Goal: Task Accomplishment & Management: Complete application form

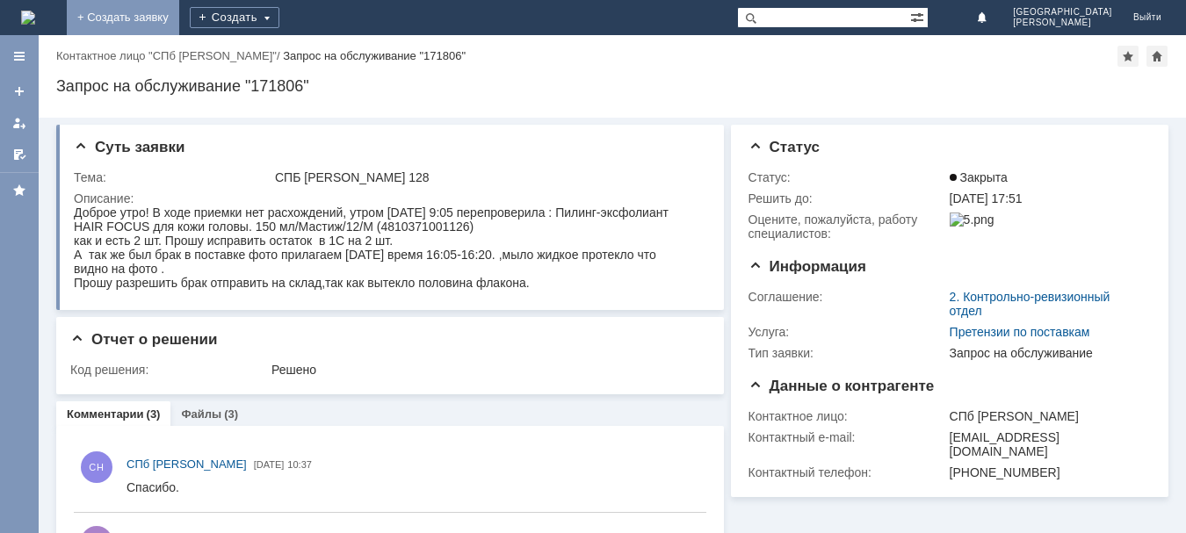
click at [179, 18] on link "+ Создать заявку" at bounding box center [123, 17] width 112 height 35
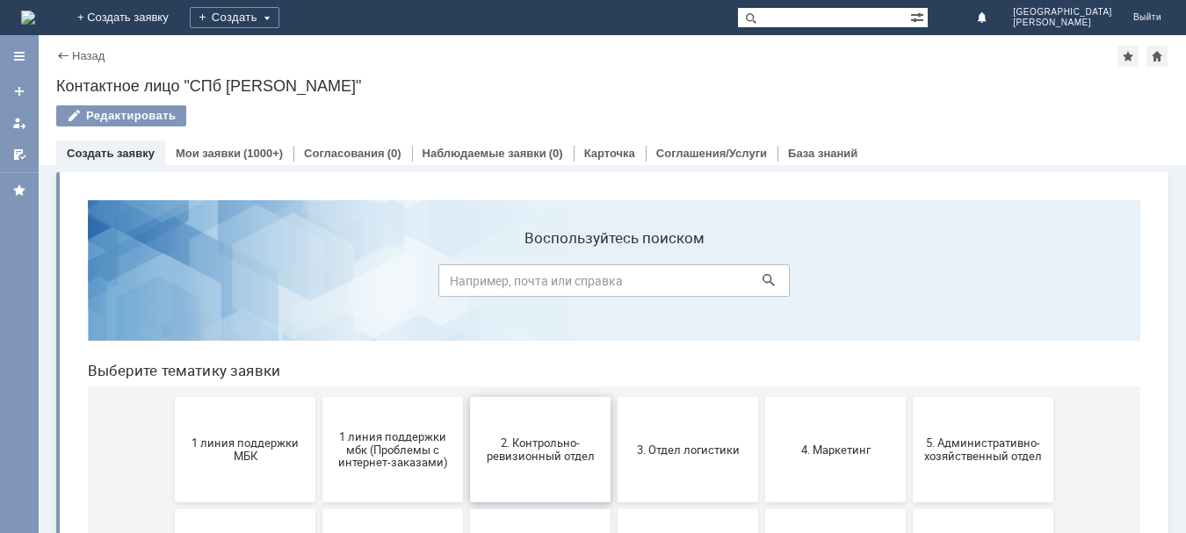
drag, startPoint x: 511, startPoint y: 424, endPoint x: 591, endPoint y: 611, distance: 203.5
click at [511, 424] on button "2. Контрольно-ревизионный отдел" at bounding box center [540, 449] width 141 height 105
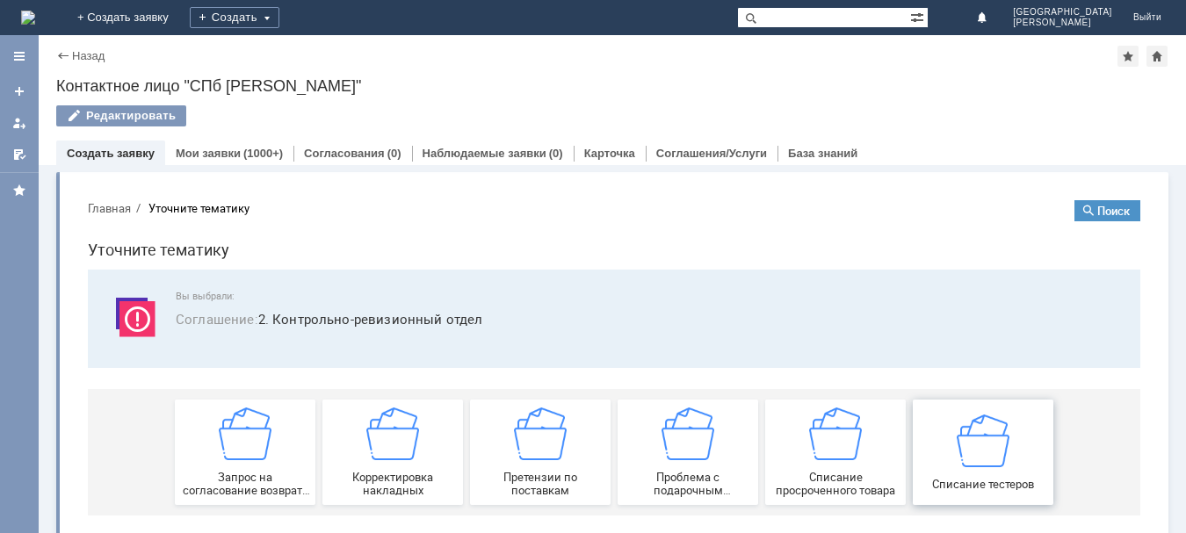
drag, startPoint x: 948, startPoint y: 454, endPoint x: 1023, endPoint y: 645, distance: 204.8
click at [948, 454] on div "Списание тестеров" at bounding box center [983, 452] width 130 height 76
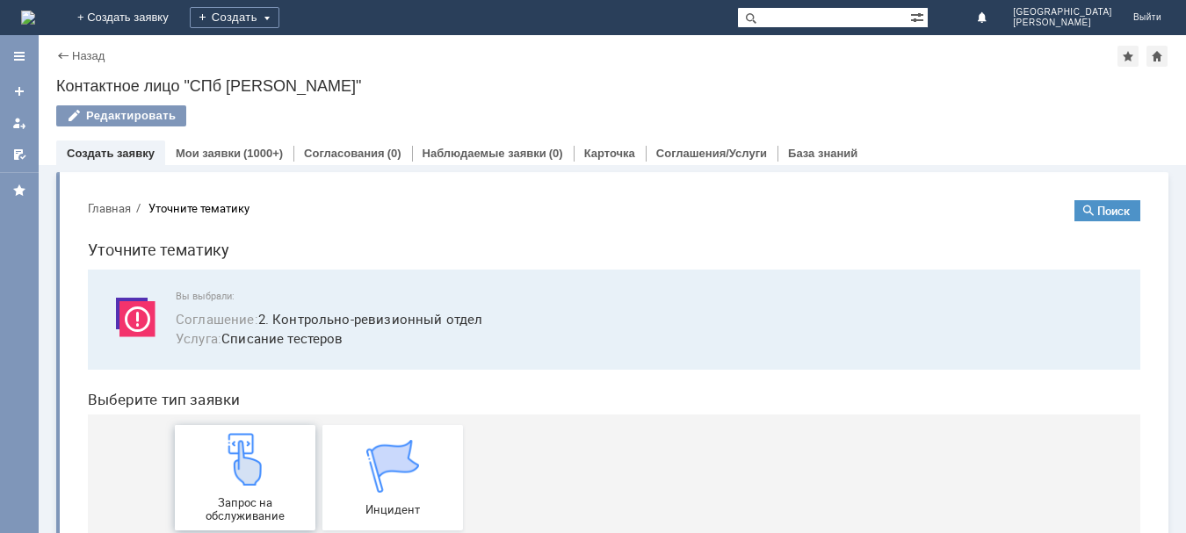
click at [264, 467] on img at bounding box center [245, 459] width 53 height 53
click at [16, 117] on div at bounding box center [19, 123] width 14 height 14
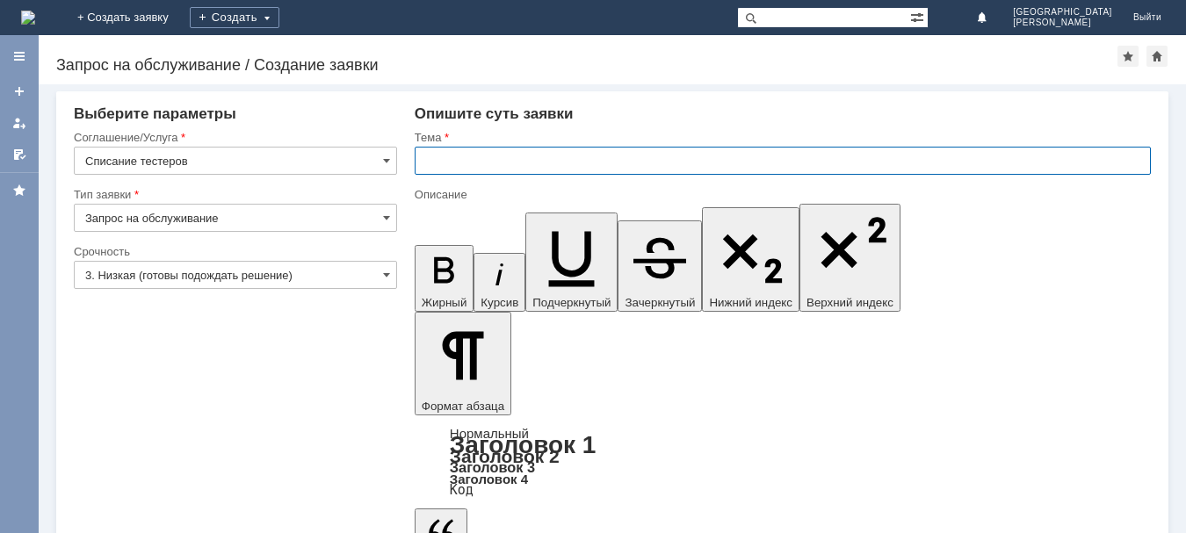
click at [453, 166] on input "text" at bounding box center [783, 161] width 736 height 28
type input "СПБ [PERSON_NAME] 128"
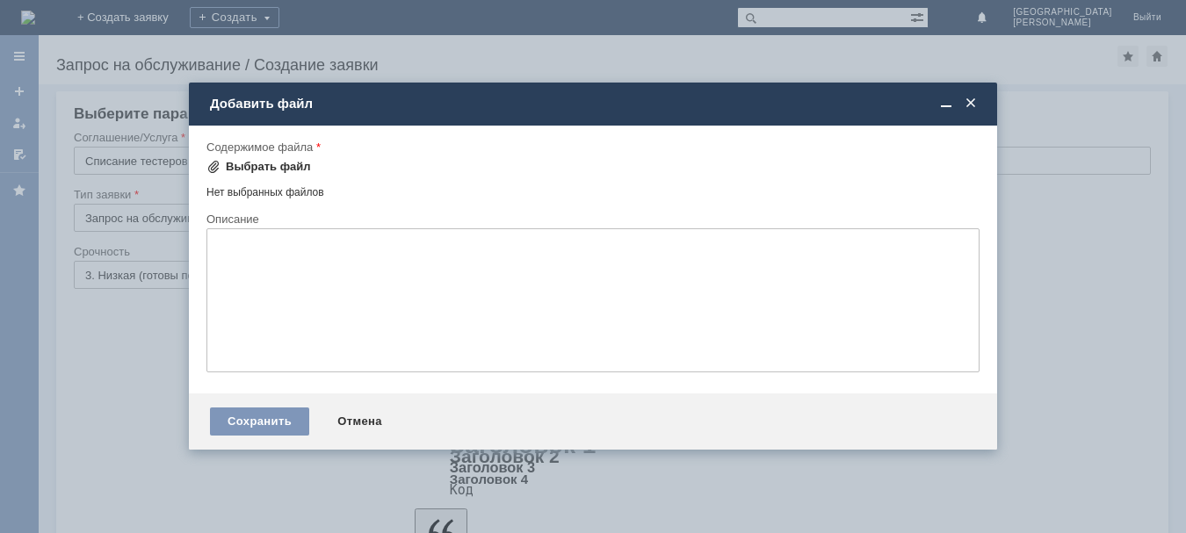
click at [293, 164] on div "Выбрать файл" at bounding box center [268, 167] width 85 height 14
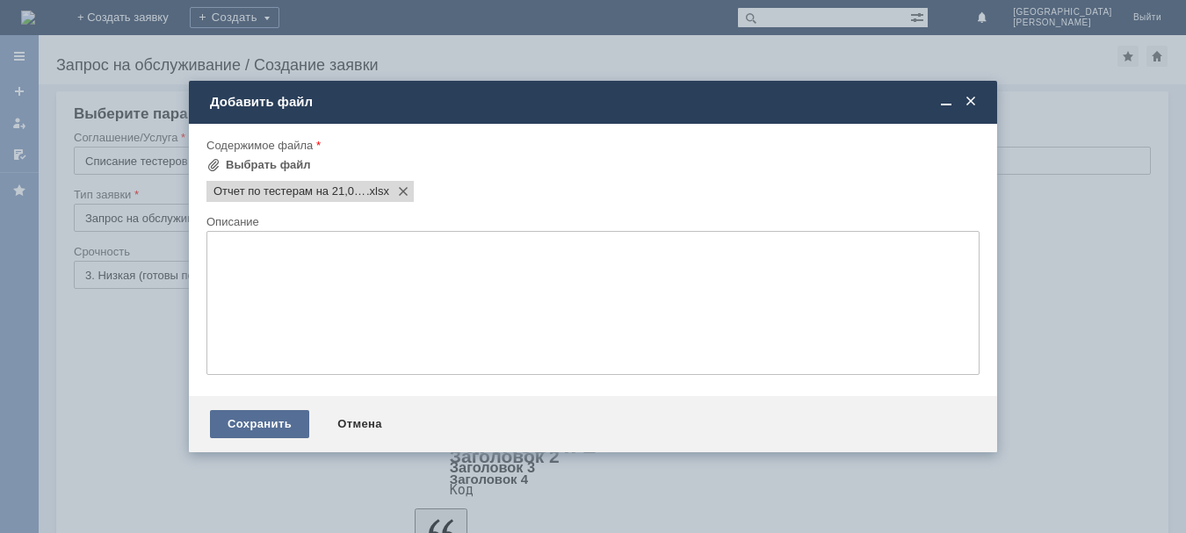
click at [255, 419] on div "Сохранить" at bounding box center [259, 424] width 99 height 28
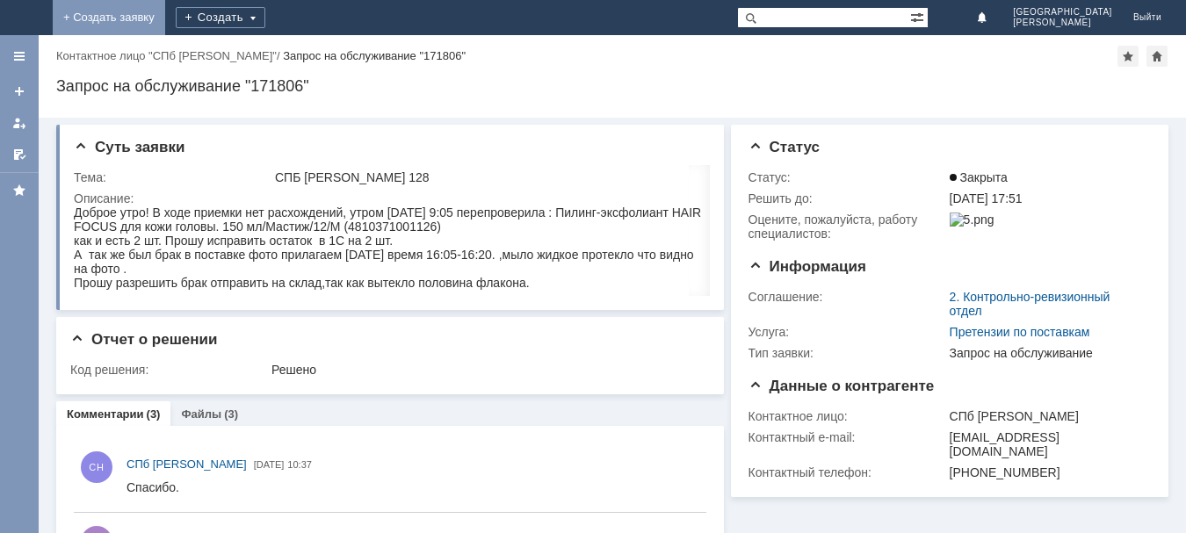
click at [165, 20] on link "+ Создать заявку" at bounding box center [109, 17] width 112 height 35
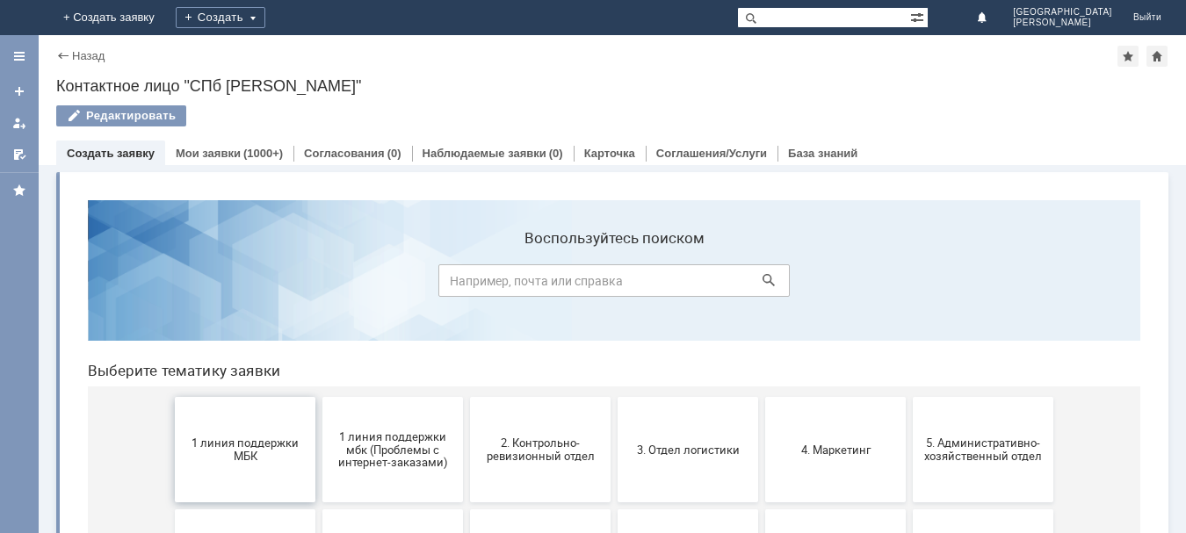
click at [272, 439] on span "1 линия поддержки МБК" at bounding box center [245, 450] width 130 height 26
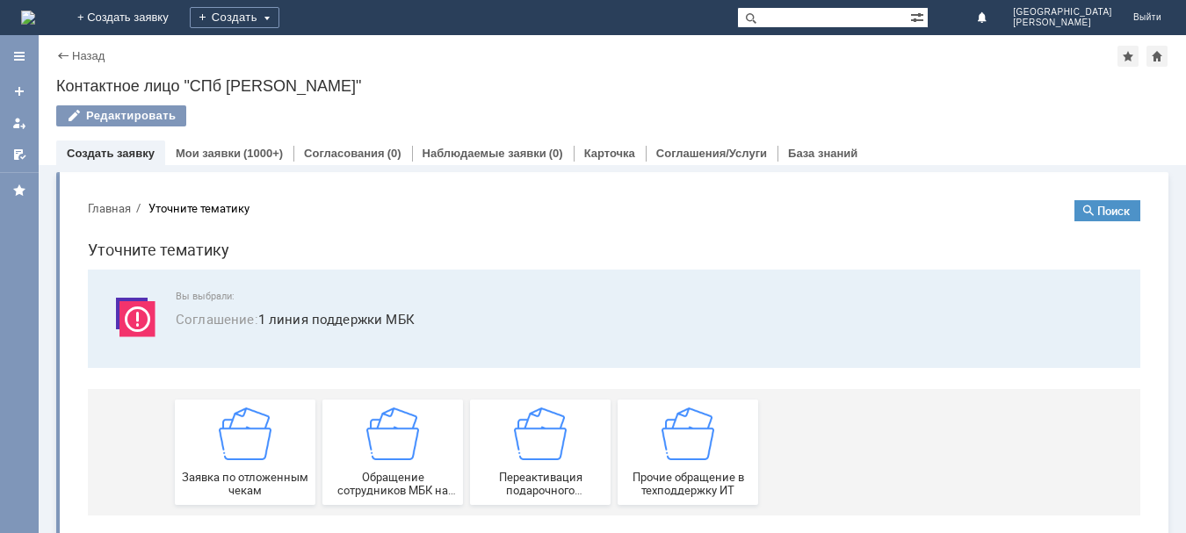
click at [272, 439] on div "Заявка по отложенным чекам" at bounding box center [245, 453] width 130 height 90
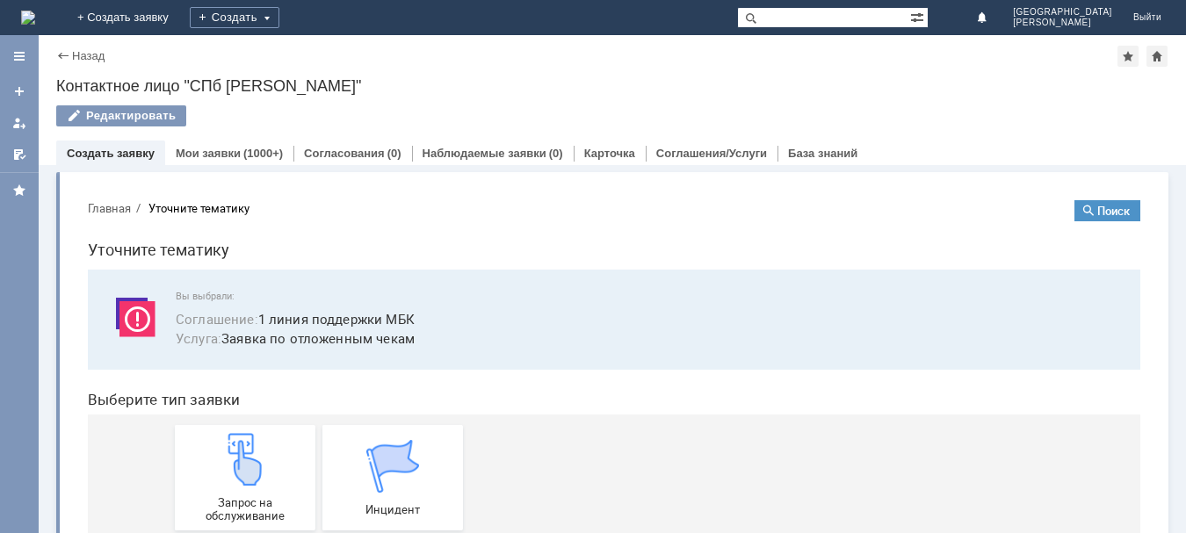
click at [272, 439] on div "Запрос на обслуживание" at bounding box center [245, 478] width 130 height 90
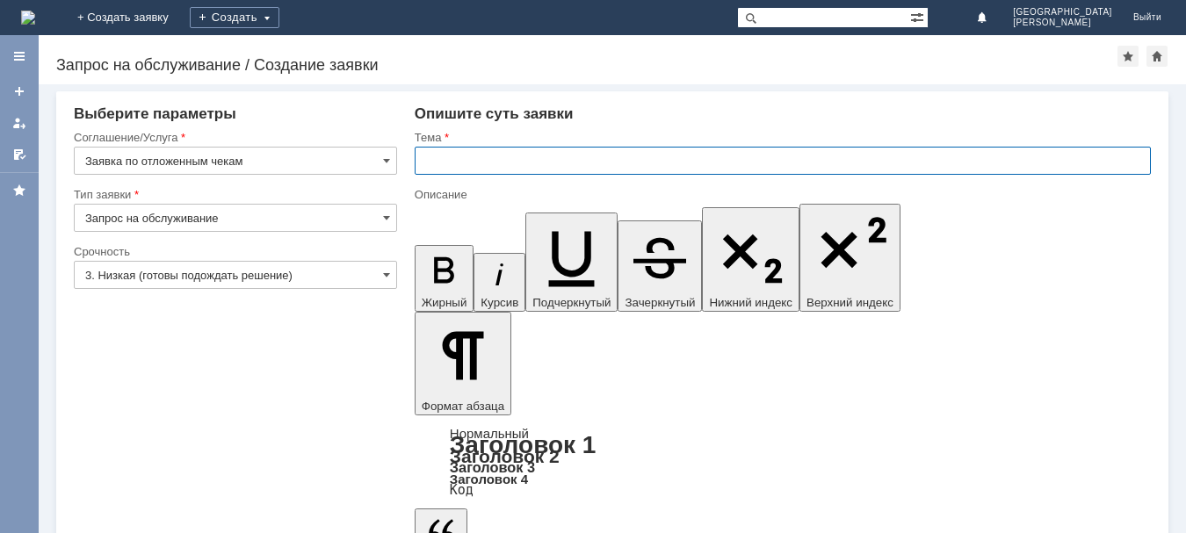
click at [477, 158] on input "text" at bounding box center [783, 161] width 736 height 28
type input "СПБ [PERSON_NAME] 128"
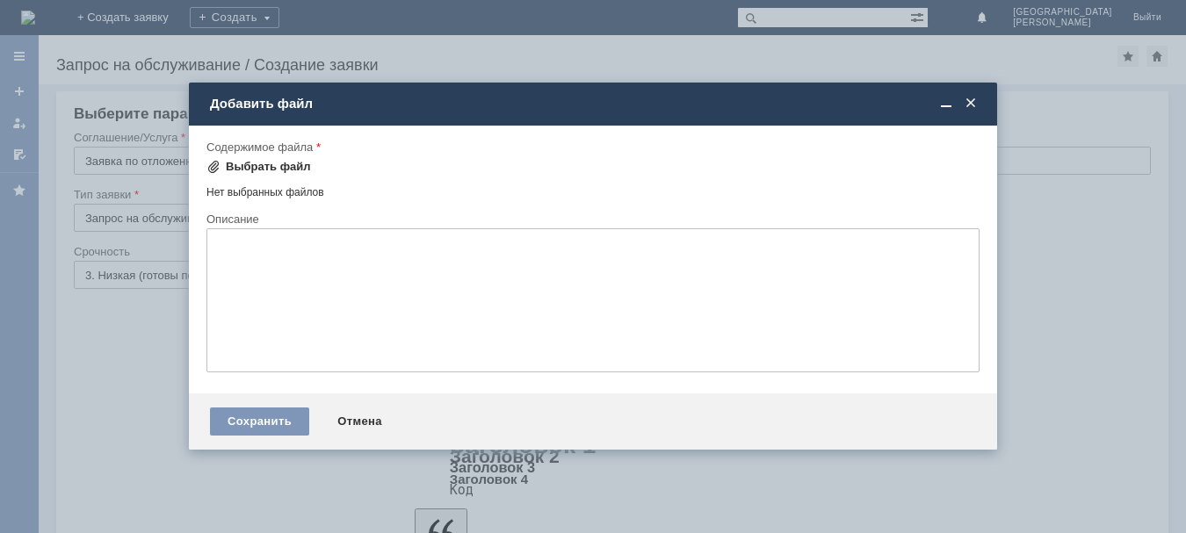
click at [279, 163] on div "Выбрать файл" at bounding box center [268, 167] width 85 height 14
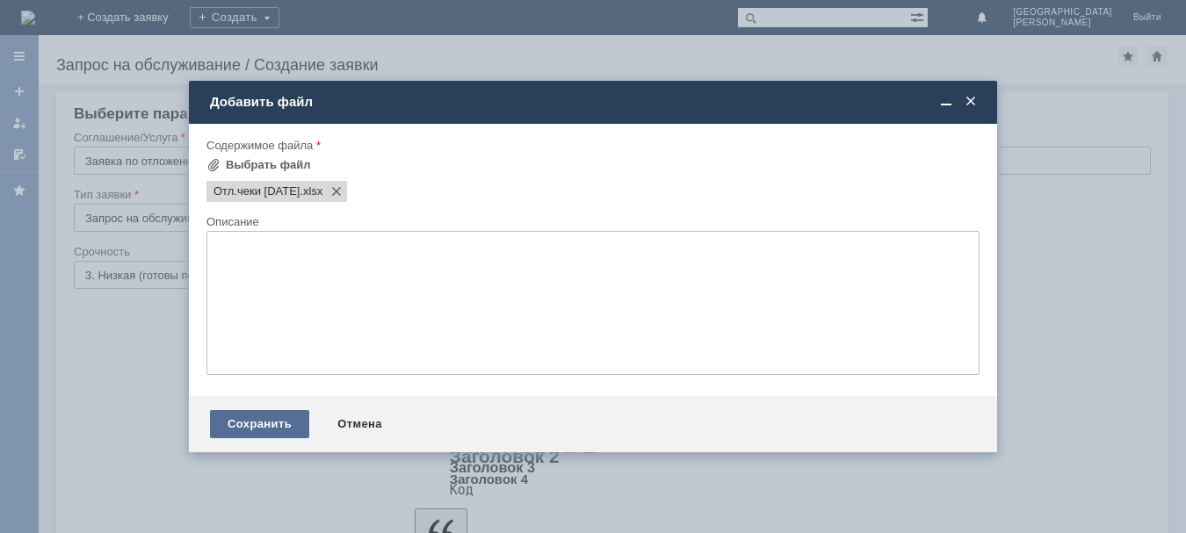
click at [291, 424] on div "Сохранить" at bounding box center [259, 424] width 99 height 28
